Goal: Book appointment/travel/reservation

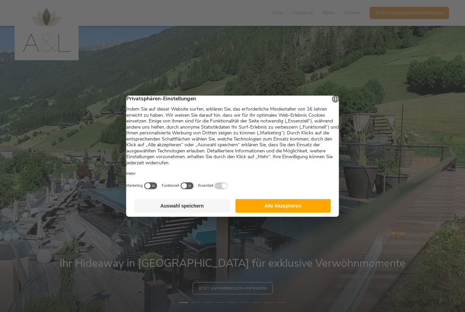
click at [303, 206] on button "Alle Akzeptieren" at bounding box center [283, 206] width 96 height 14
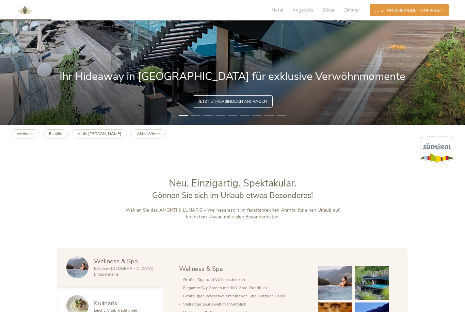
scroll to position [190, 0]
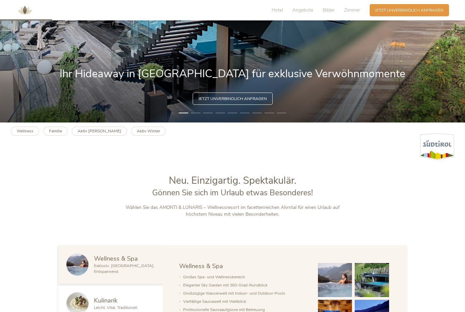
click at [92, 134] on b "Aktiv [PERSON_NAME]" at bounding box center [100, 130] width 44 height 5
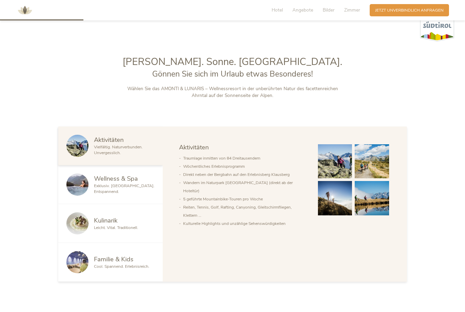
scroll to position [306, 0]
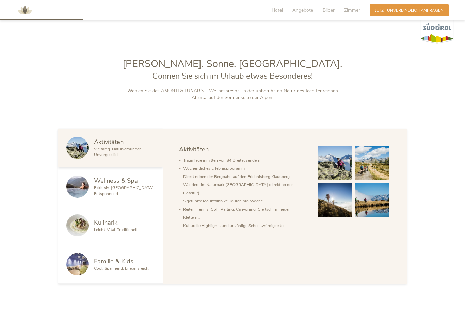
click at [126, 185] on span "Wellness & Spa" at bounding box center [116, 180] width 44 height 9
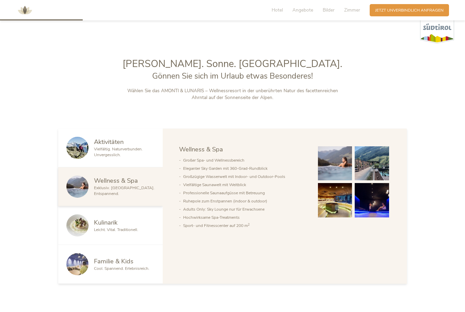
click at [340, 181] on img at bounding box center [335, 163] width 34 height 34
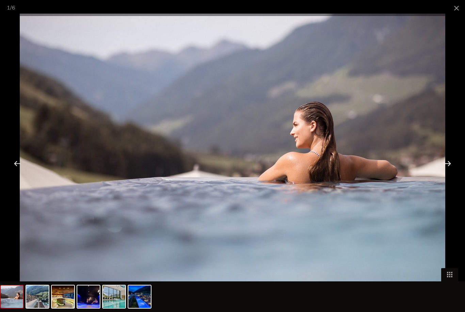
click at [447, 161] on div at bounding box center [447, 163] width 21 height 21
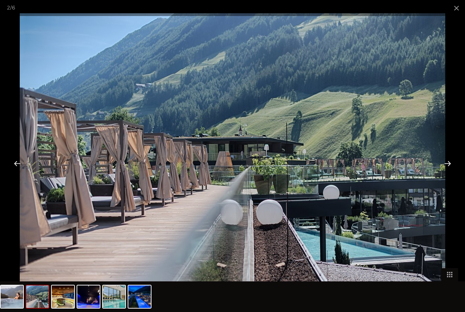
click at [438, 161] on div at bounding box center [447, 163] width 21 height 21
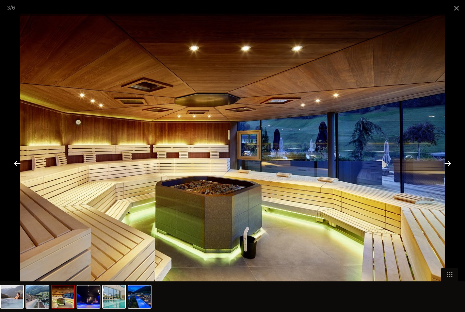
click at [445, 165] on div at bounding box center [447, 163] width 21 height 21
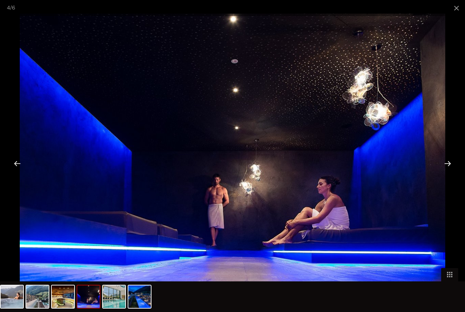
click at [446, 166] on div at bounding box center [447, 163] width 21 height 21
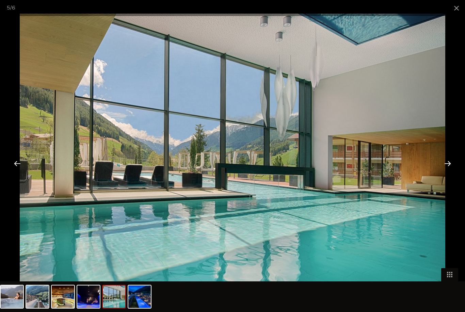
click at [445, 161] on div at bounding box center [447, 163] width 21 height 21
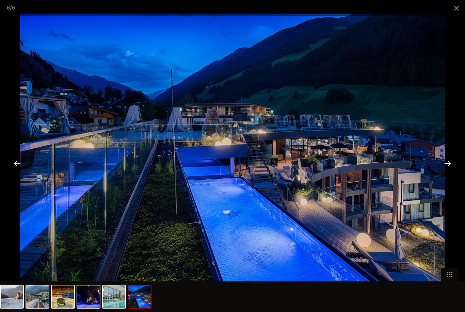
click at [442, 164] on div at bounding box center [447, 163] width 21 height 21
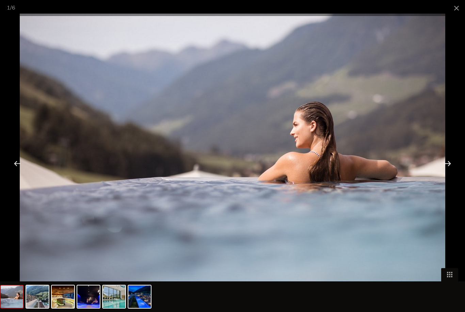
click at [13, 162] on div at bounding box center [17, 163] width 21 height 21
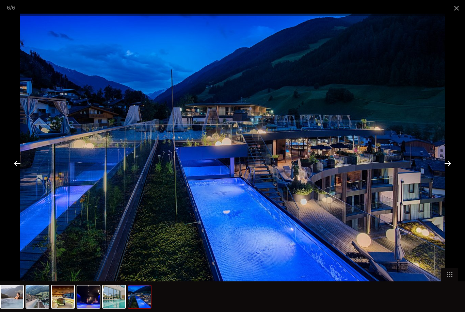
click at [447, 162] on div at bounding box center [447, 163] width 21 height 21
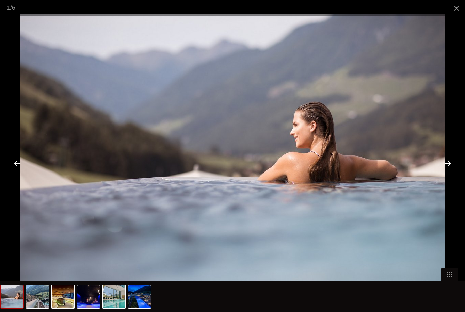
click at [458, 10] on span at bounding box center [456, 8] width 17 height 16
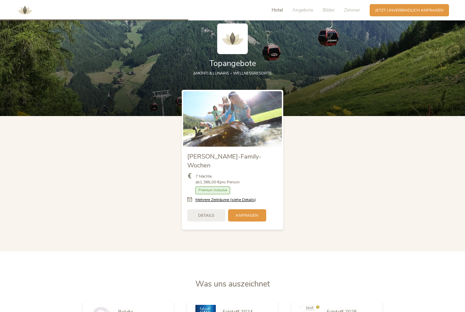
scroll to position [688, 0]
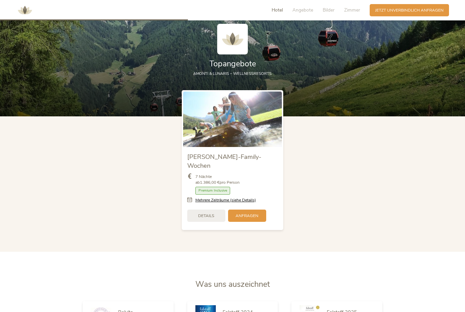
click at [252, 203] on link "Mehrere Zeiträume (siehe Details)" at bounding box center [225, 200] width 61 height 6
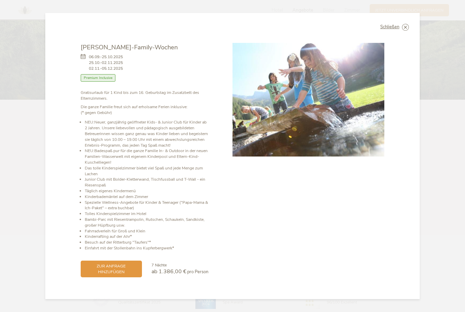
scroll to position [705, 0]
click at [390, 29] on span "Schließen" at bounding box center [389, 27] width 19 height 4
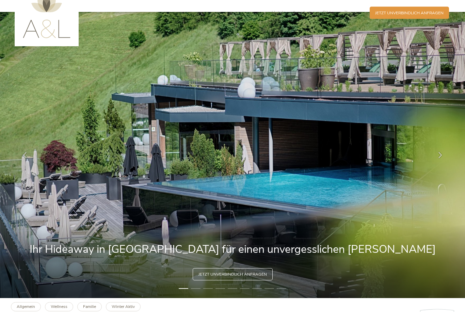
scroll to position [0, 0]
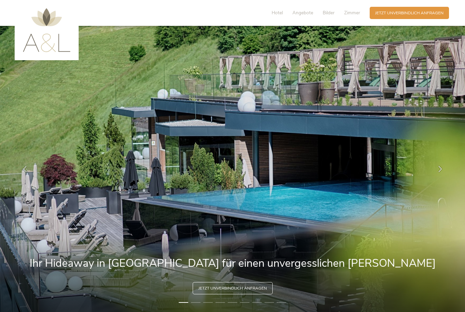
click at [354, 10] on span "Zimmer" at bounding box center [352, 13] width 16 height 6
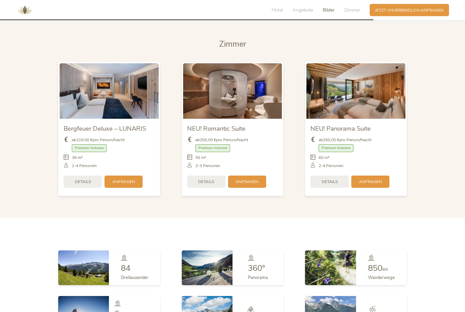
scroll to position [1376, 0]
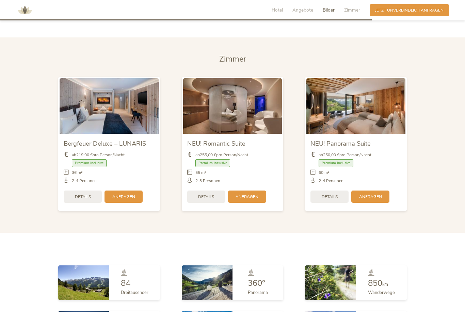
click at [372, 120] on img at bounding box center [355, 105] width 99 height 55
click at [376, 128] on img at bounding box center [355, 105] width 99 height 55
click at [392, 134] on img at bounding box center [355, 105] width 99 height 55
click at [393, 170] on div "Premium Inclusive" at bounding box center [355, 164] width 91 height 11
click at [388, 178] on div "60 m²" at bounding box center [355, 174] width 91 height 9
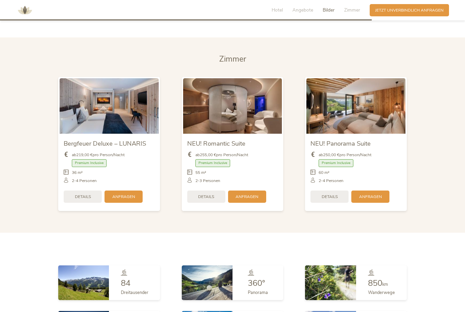
click at [372, 133] on img at bounding box center [355, 105] width 99 height 55
click at [362, 134] on img at bounding box center [355, 105] width 99 height 55
click at [339, 167] on span "Premium Inclusive" at bounding box center [336, 163] width 35 height 8
click at [368, 133] on img at bounding box center [355, 105] width 99 height 55
click at [374, 131] on img at bounding box center [355, 105] width 99 height 55
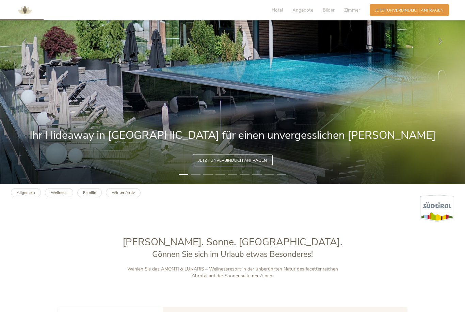
scroll to position [0, 0]
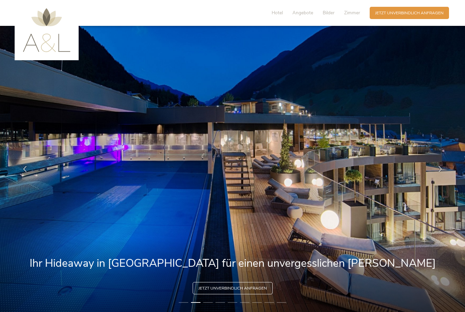
click at [442, 172] on icon at bounding box center [440, 169] width 6 height 6
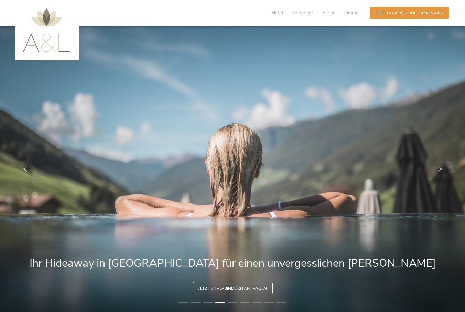
click at [435, 177] on div at bounding box center [440, 168] width 17 height 17
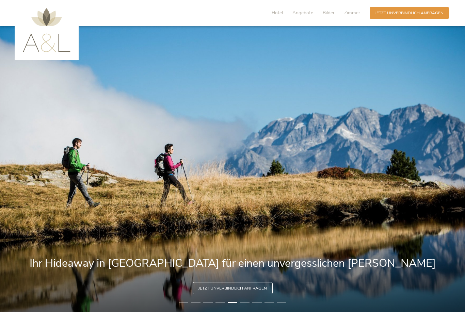
click at [441, 176] on div at bounding box center [440, 168] width 17 height 17
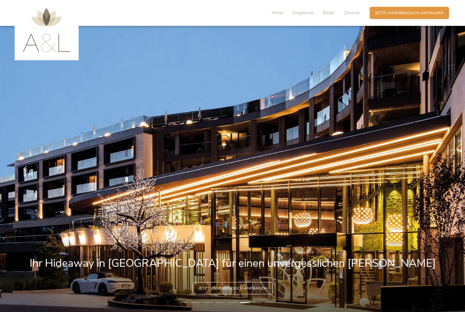
click at [439, 176] on div at bounding box center [440, 168] width 17 height 17
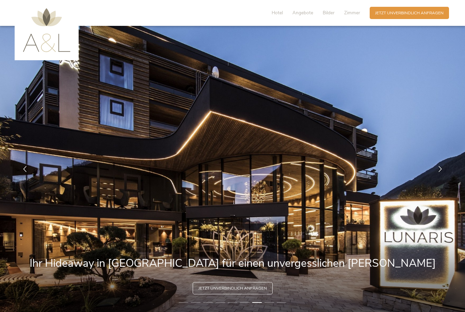
click at [438, 172] on icon at bounding box center [440, 169] width 6 height 6
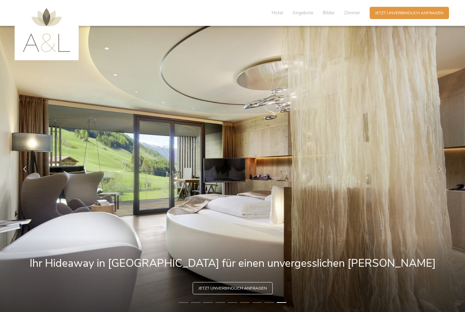
click at [424, 176] on img at bounding box center [232, 169] width 465 height 286
click at [442, 172] on icon at bounding box center [440, 169] width 6 height 6
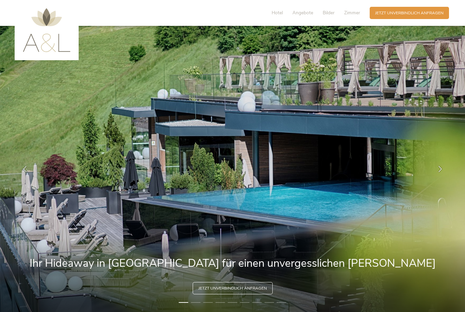
click at [434, 175] on div at bounding box center [440, 168] width 17 height 17
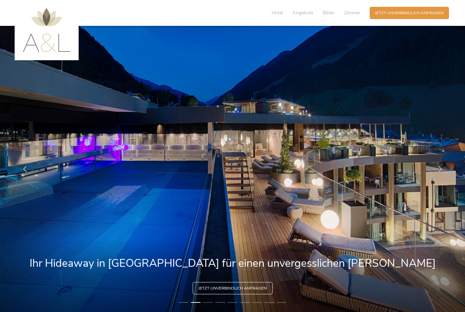
click at [434, 177] on div at bounding box center [440, 168] width 17 height 17
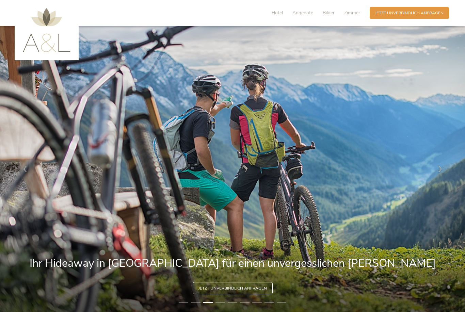
click at [437, 177] on div at bounding box center [440, 168] width 17 height 17
